Goal: Transaction & Acquisition: Purchase product/service

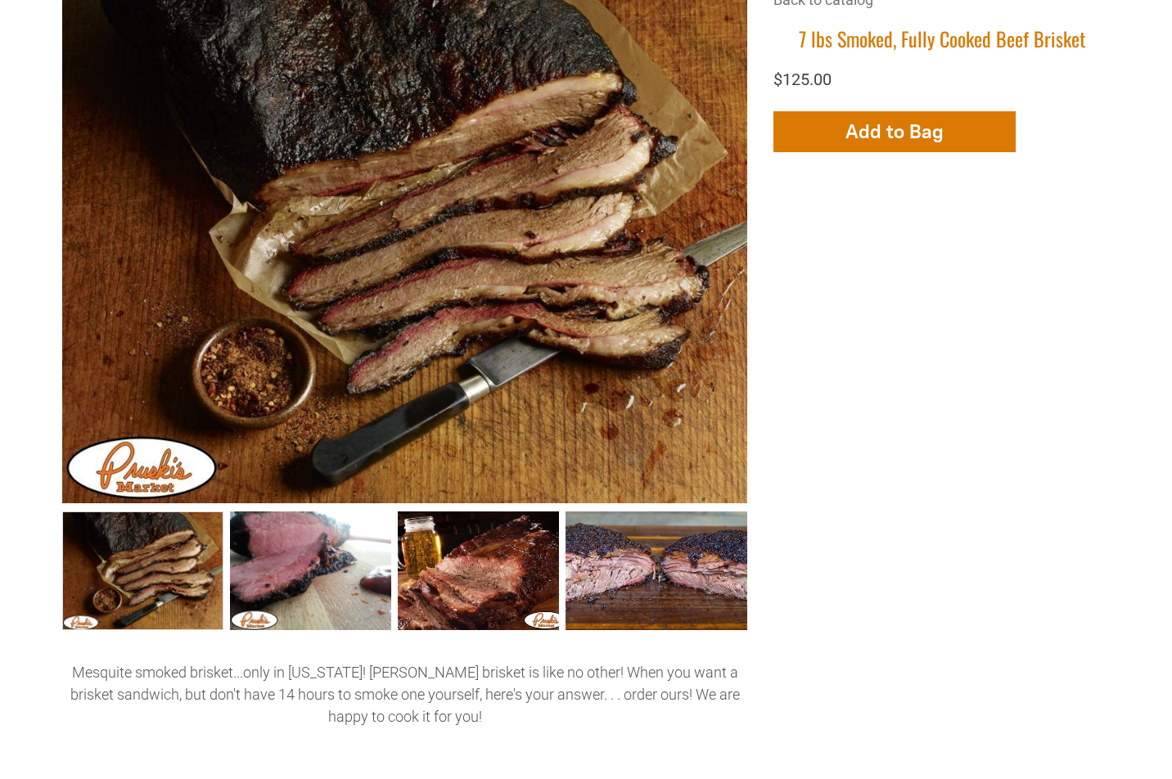
scroll to position [333, 0]
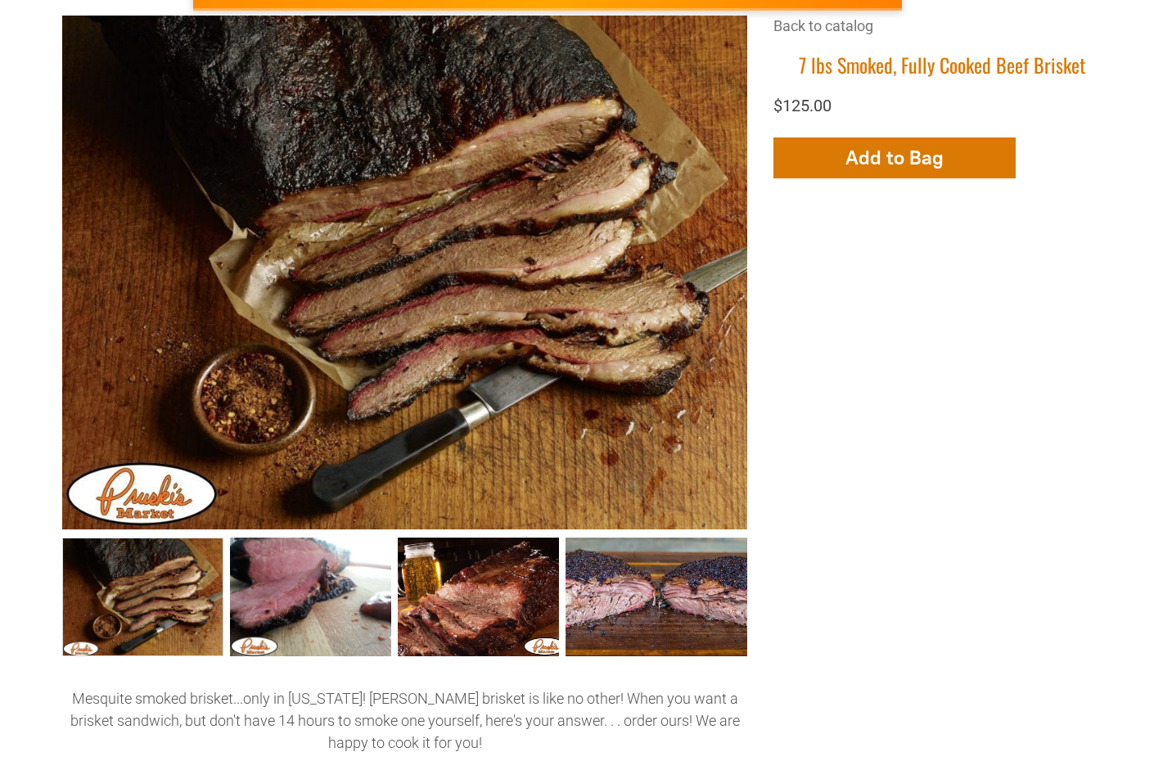
drag, startPoint x: 595, startPoint y: 338, endPoint x: 951, endPoint y: 555, distance: 416.8
click at [951, 555] on div "+4 +3 +2 Back to catalog 7 lbs Smoked, Fully Cooked Beef Brisket $125.00 Add Mo…" at bounding box center [585, 410] width 1047 height 788
click at [321, 587] on link "7 lbs Smoked, Fully Cooked Beef Brisket 1" at bounding box center [310, 597] width 161 height 119
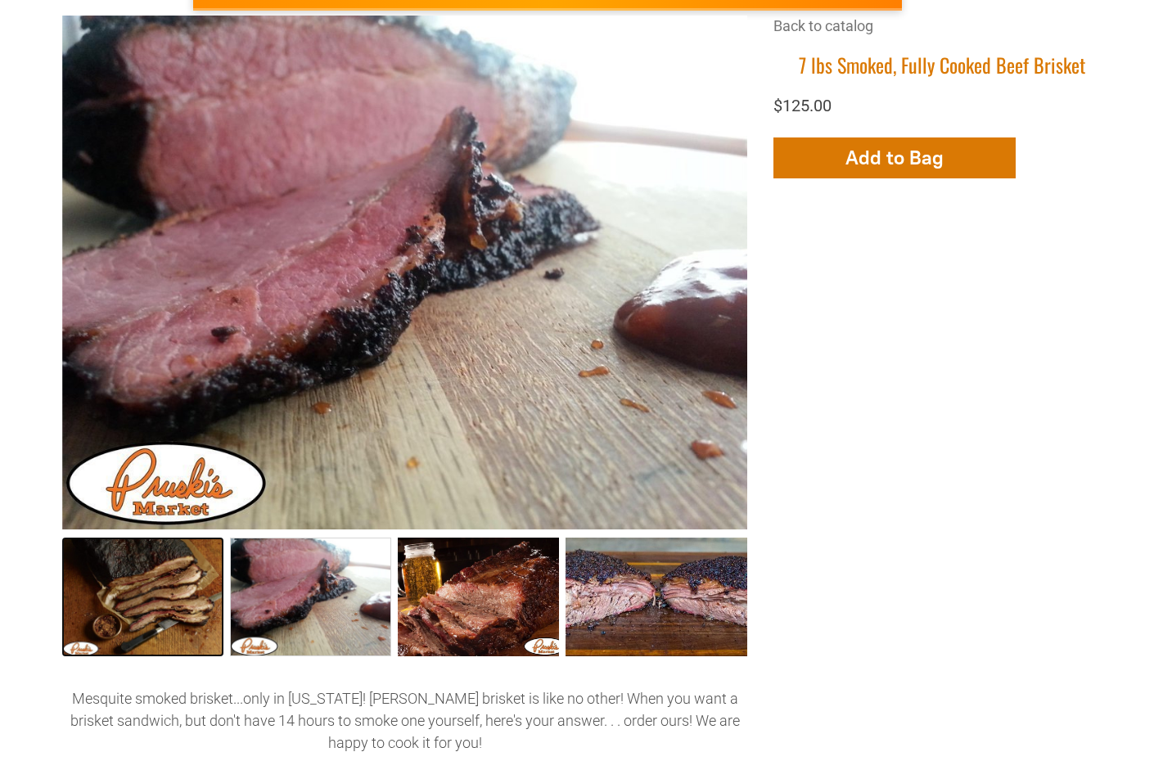
click at [172, 597] on link "7 lbs Smoked, Fully Cooked Beef Brisket 0" at bounding box center [142, 597] width 161 height 119
